Goal: Navigation & Orientation: Find specific page/section

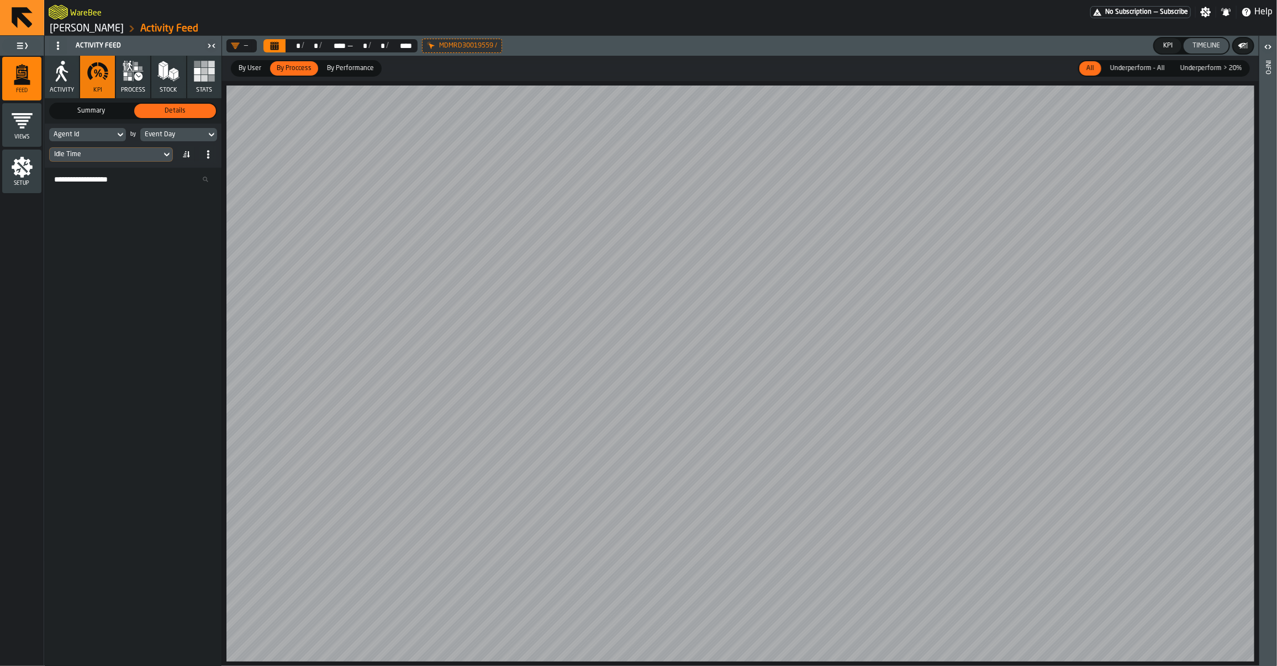
scroll to position [757, 0]
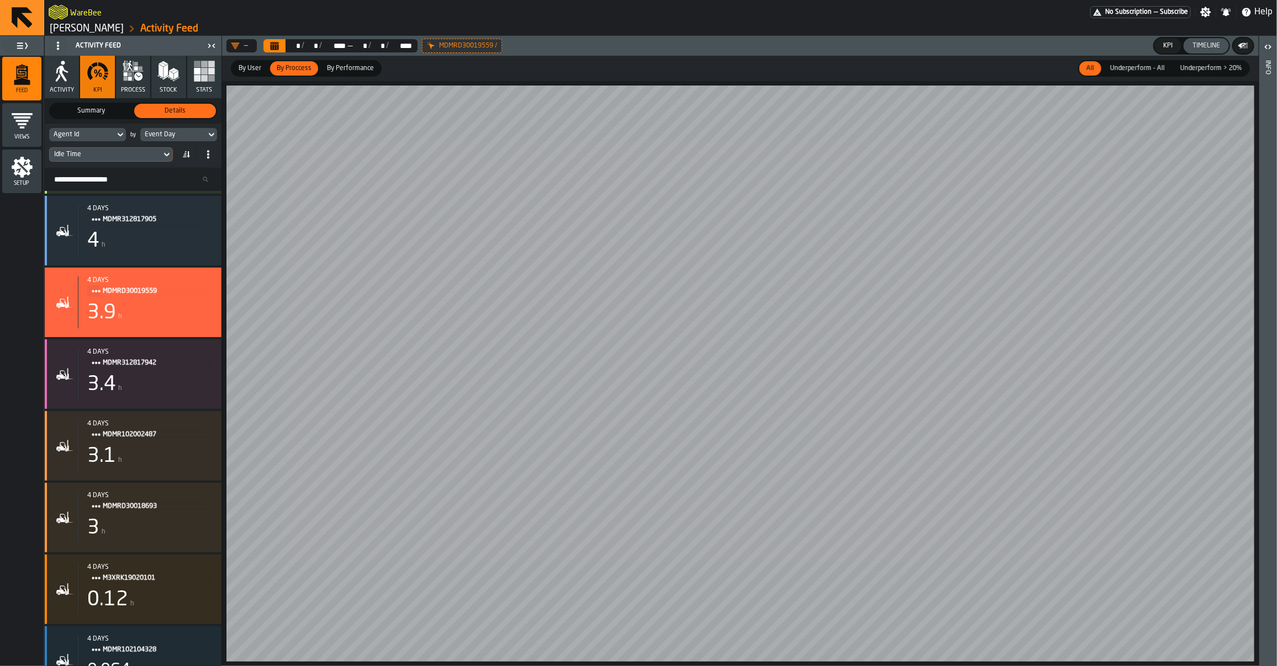
click at [105, 35] on ol "Geberit Pfullendorf Activity Feed" at bounding box center [355, 28] width 612 height 13
click at [106, 28] on link "[PERSON_NAME]" at bounding box center [87, 29] width 74 height 12
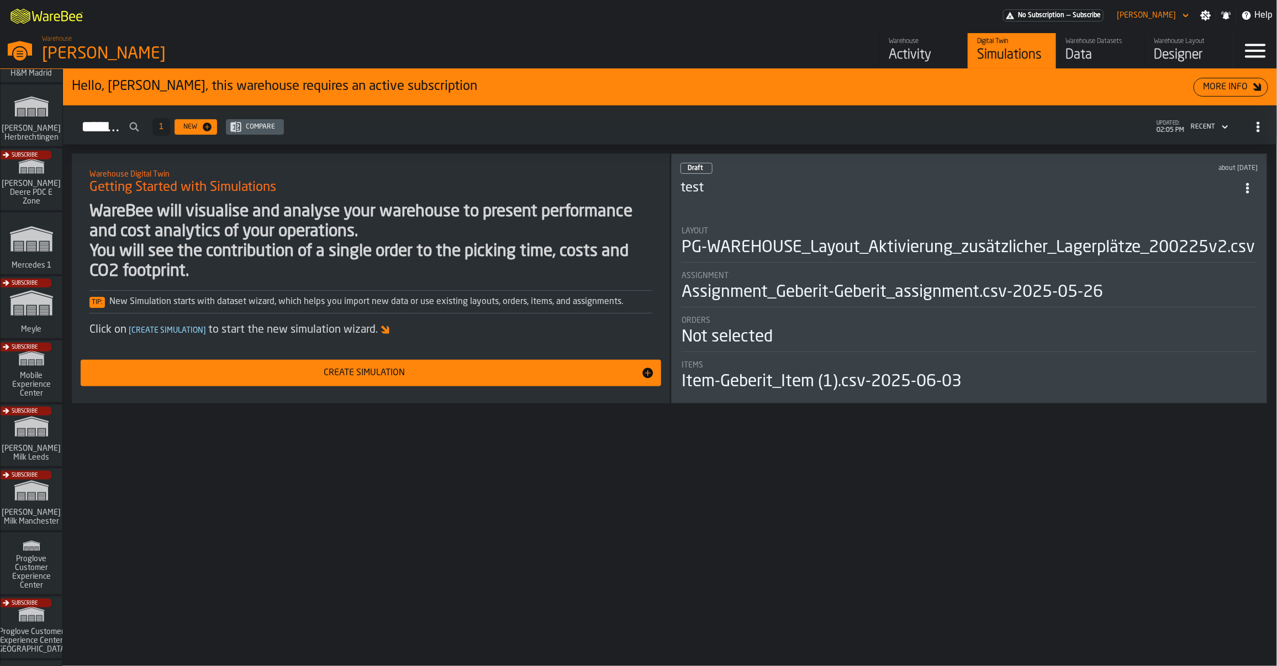
scroll to position [685, 0]
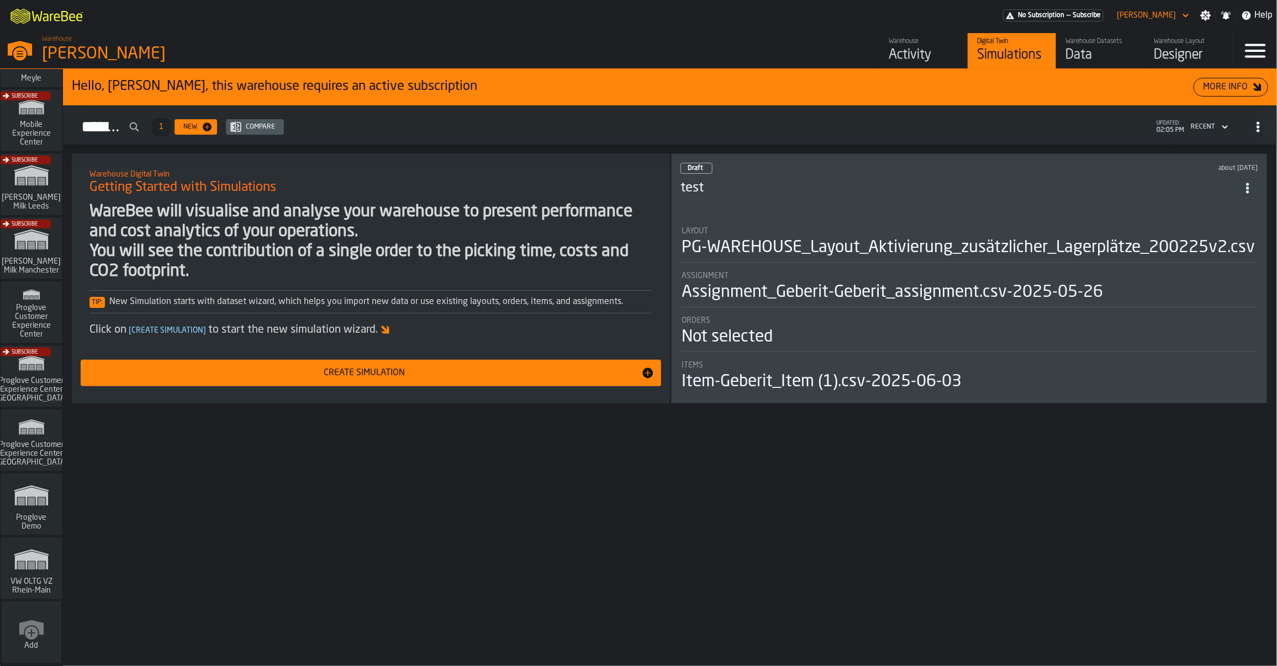
click at [27, 559] on polygon "link-to-/wh/i/44979e6c-6f66-405e-9874-c1e29f02a54a/simulations" at bounding box center [31, 561] width 33 height 18
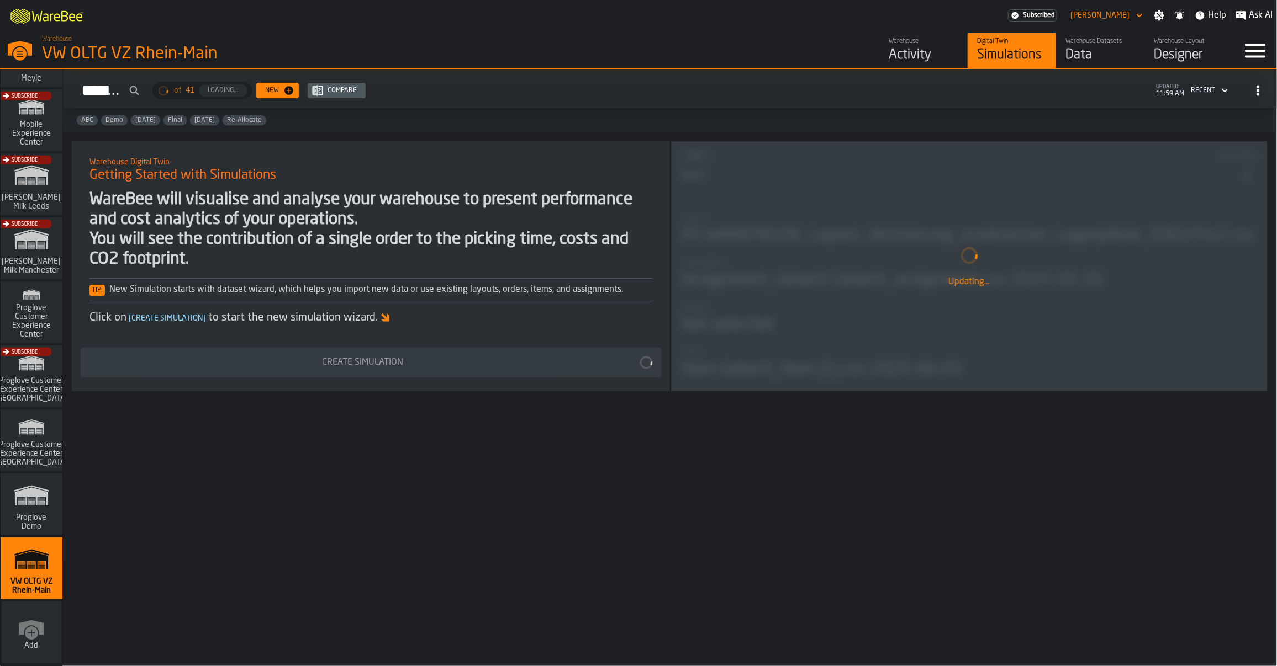
click at [1270, 15] on span "Ask AI" at bounding box center [1260, 15] width 24 height 13
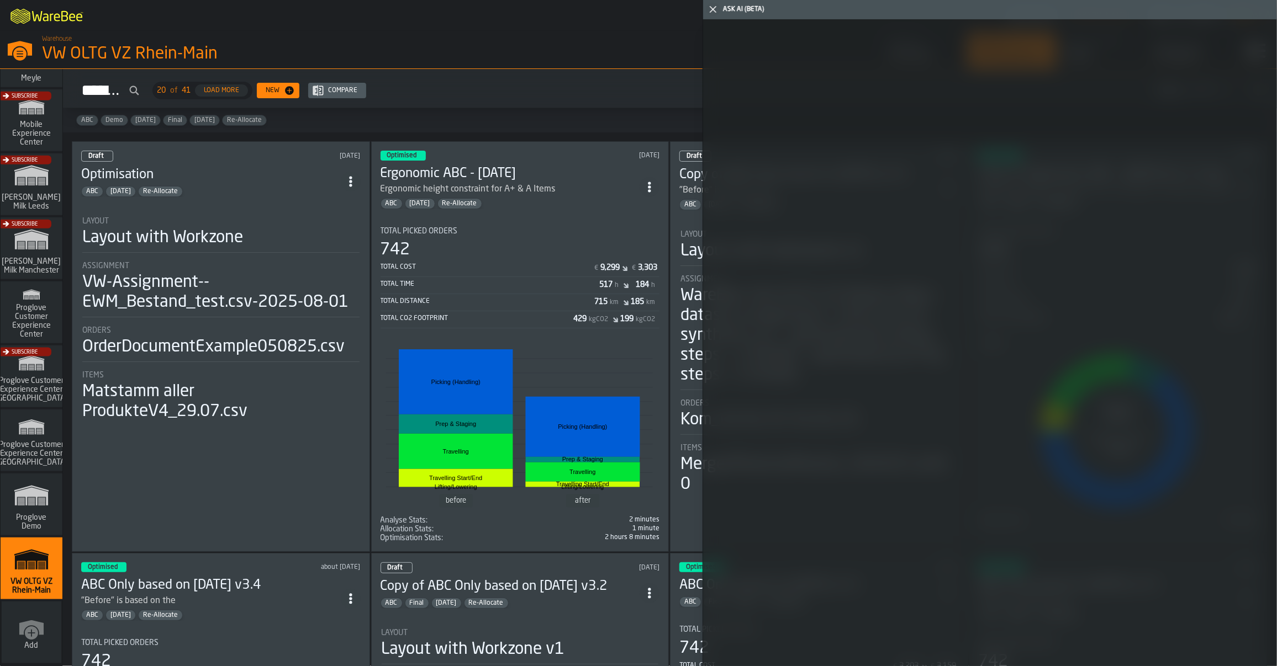
click at [721, 9] on div "Ask AI (Beta)" at bounding box center [998, 10] width 554 height 8
click at [716, 11] on icon "button-toggle-Close me" at bounding box center [712, 9] width 13 height 13
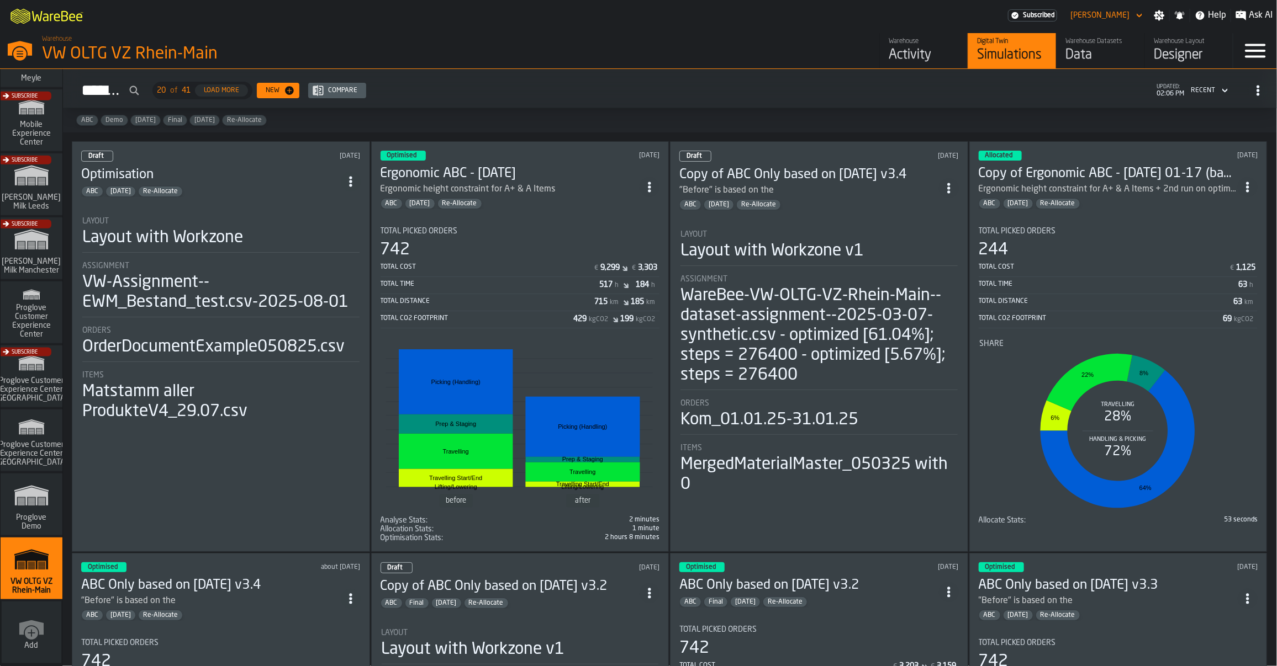
click at [936, 47] on div "Activity" at bounding box center [923, 55] width 70 height 18
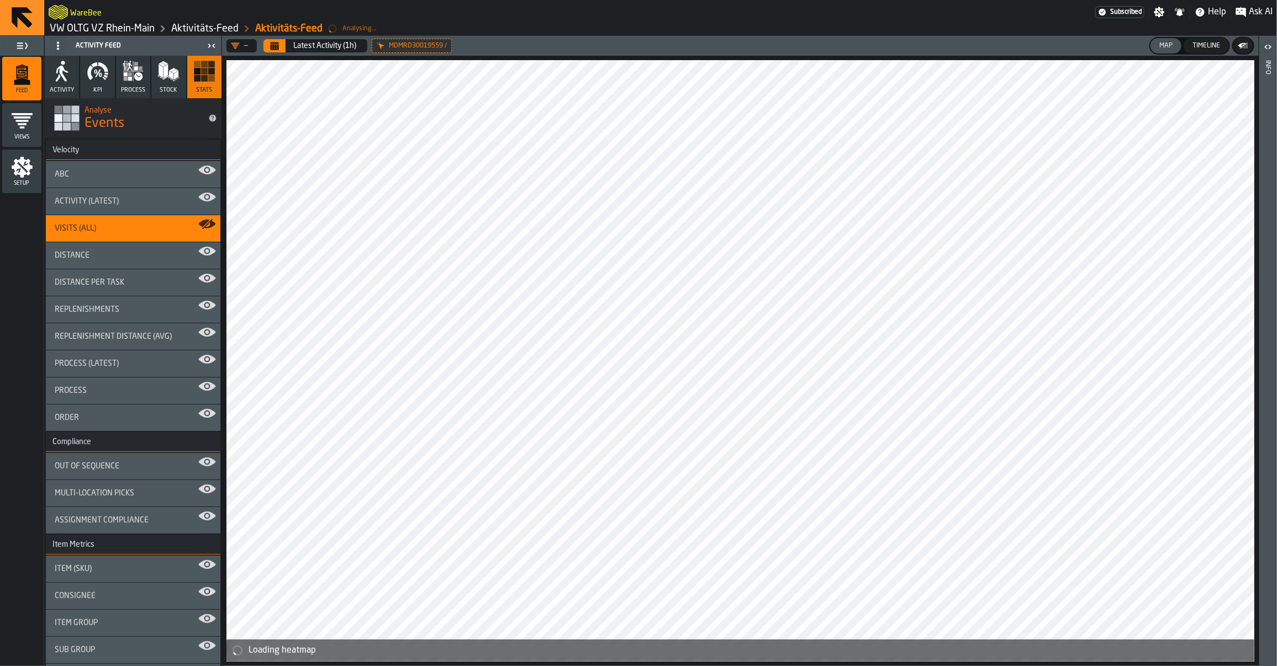
click at [1255, 18] on span "Ask AI" at bounding box center [1260, 12] width 24 height 13
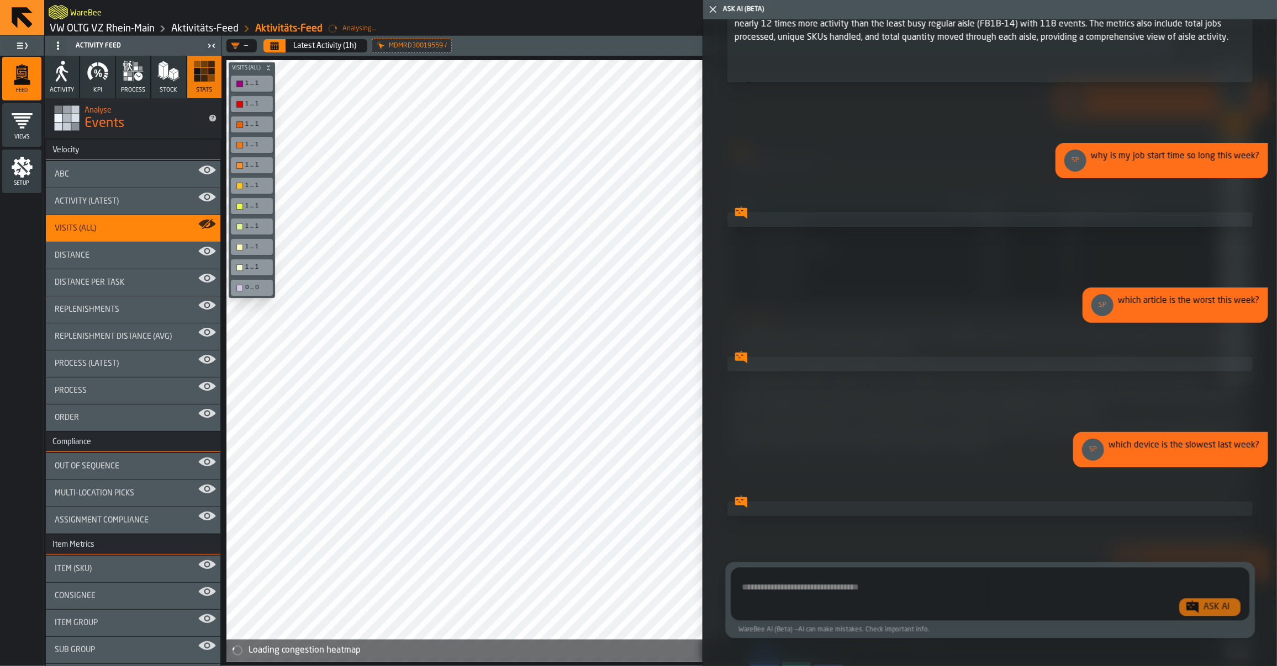
scroll to position [1276, 0]
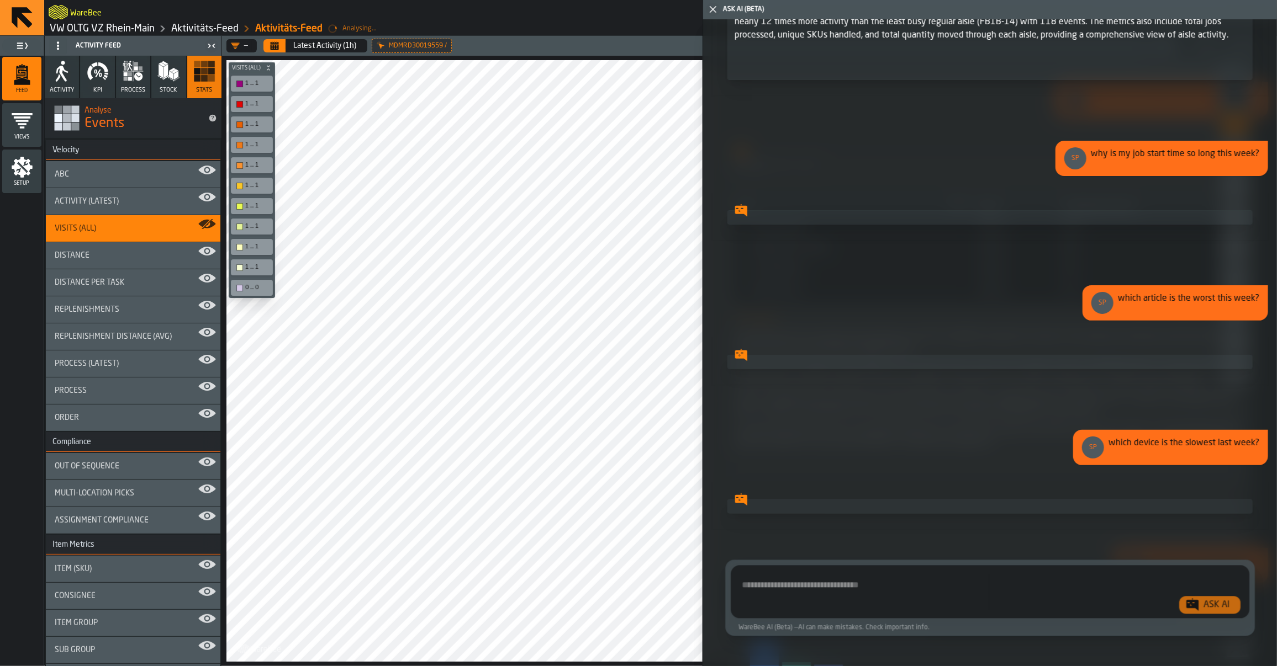
click at [1188, 476] on span "Show Chart" at bounding box center [1194, 476] width 34 height 8
click at [1188, 476] on span "Hide Chart" at bounding box center [1195, 476] width 31 height 8
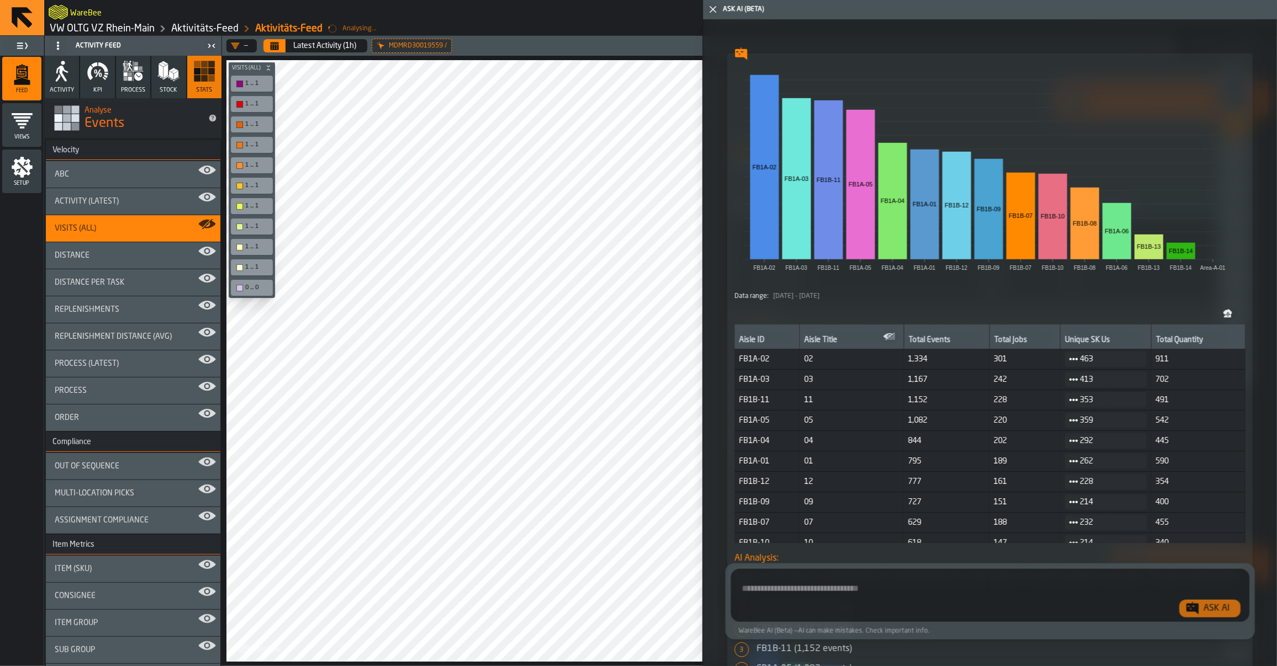
scroll to position [579, 0]
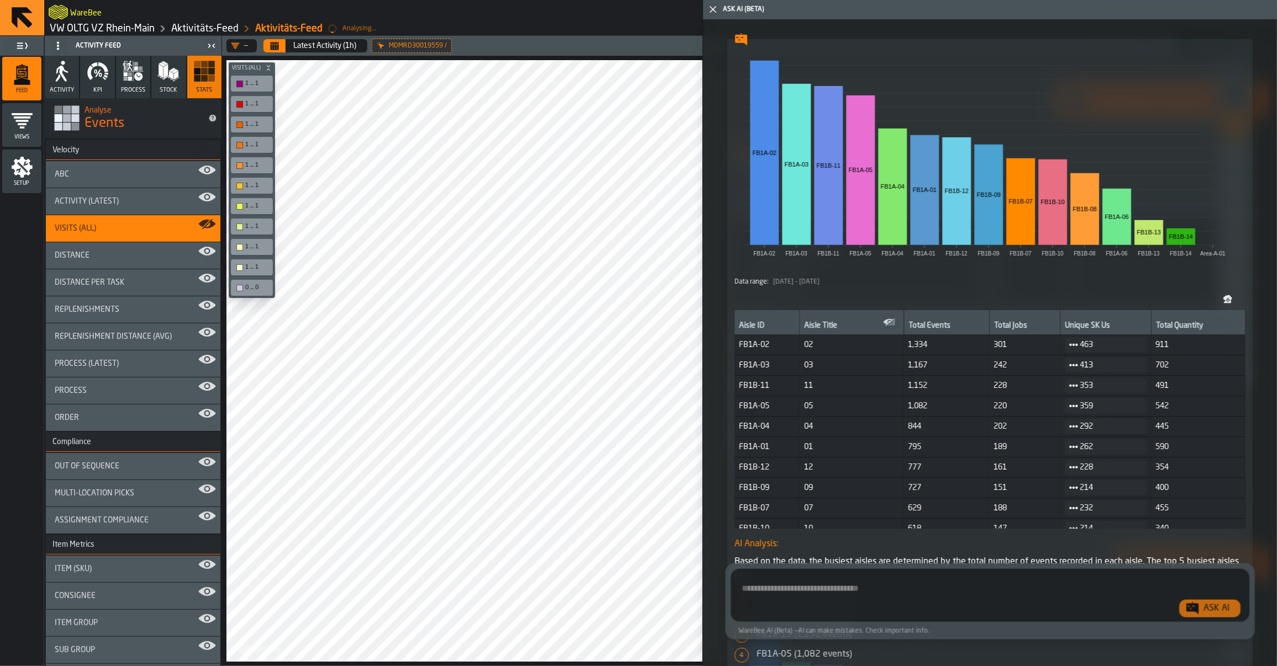
click at [714, 14] on icon "button-toggle-Close me" at bounding box center [712, 9] width 13 height 13
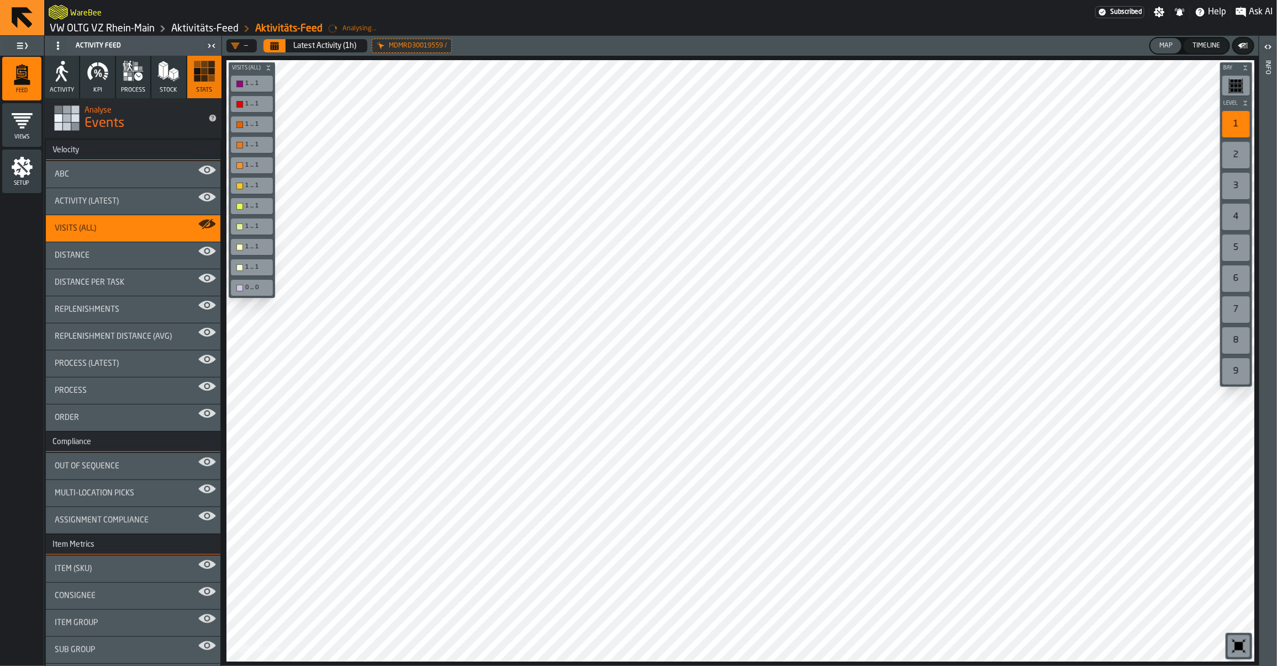
click at [125, 84] on button "process" at bounding box center [133, 77] width 34 height 43
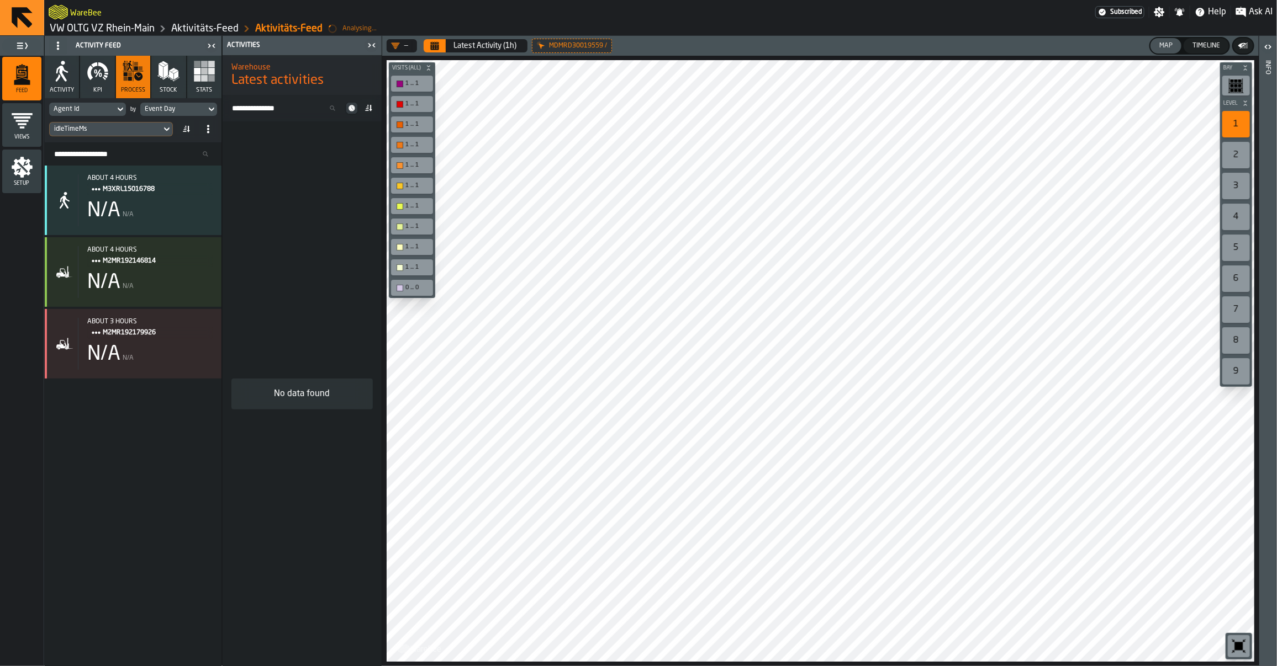
click at [100, 123] on div "idleTimeMs" at bounding box center [106, 129] width 112 height 12
click at [283, 192] on div "No data found" at bounding box center [302, 393] width 159 height 545
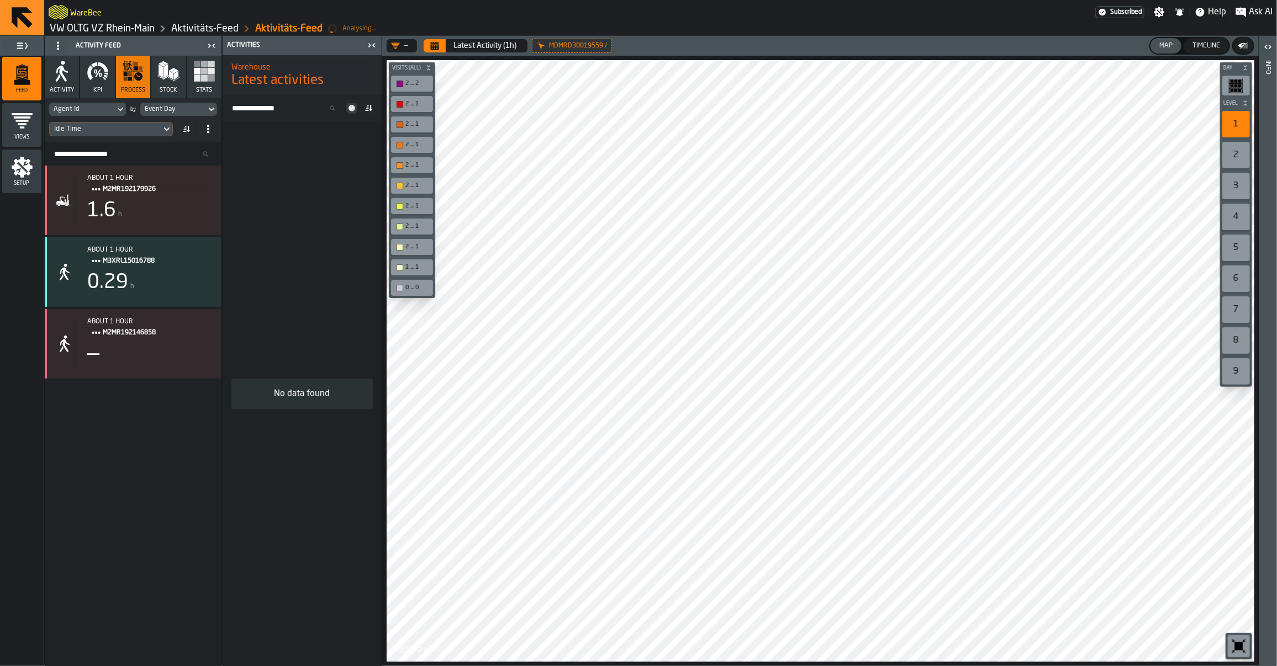
click at [87, 25] on link "VW OLTG VZ Rhein-Main" at bounding box center [102, 29] width 105 height 12
